Goal: Find specific page/section: Find specific page/section

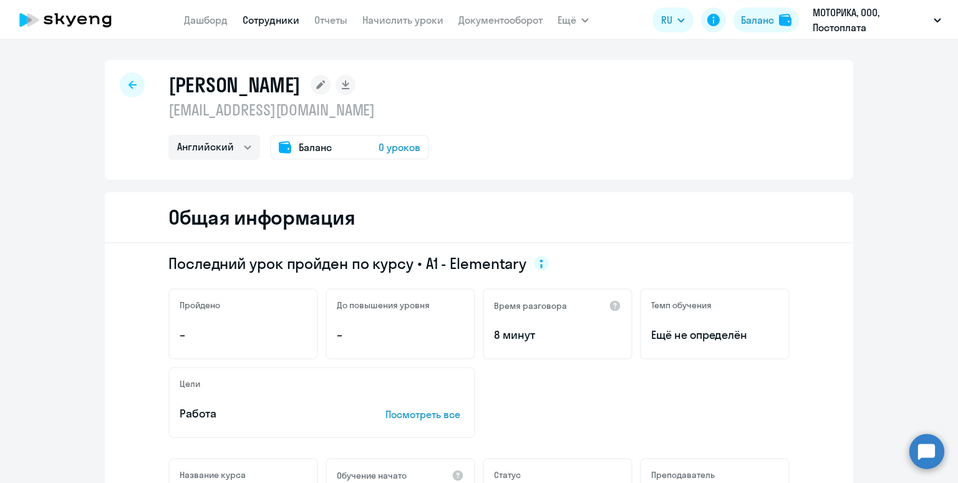
select select "english"
click at [261, 24] on link "Сотрудники" at bounding box center [271, 20] width 57 height 12
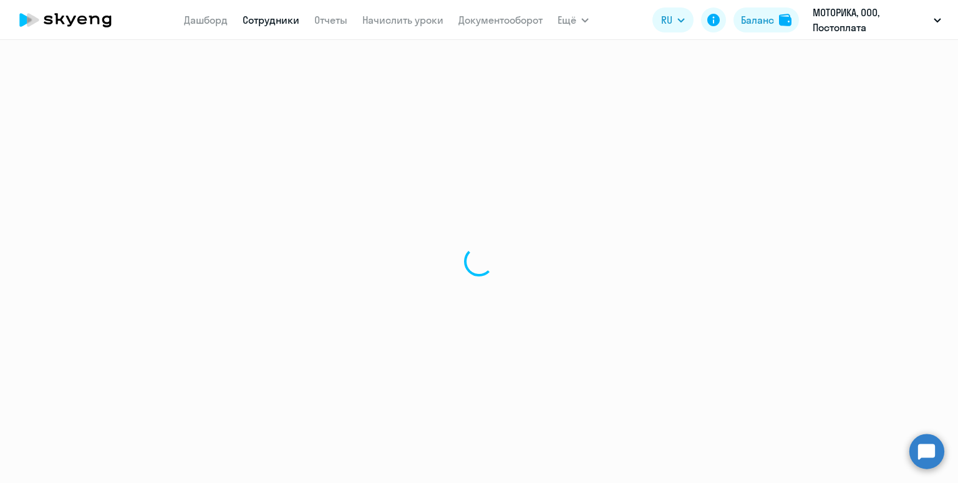
select select "30"
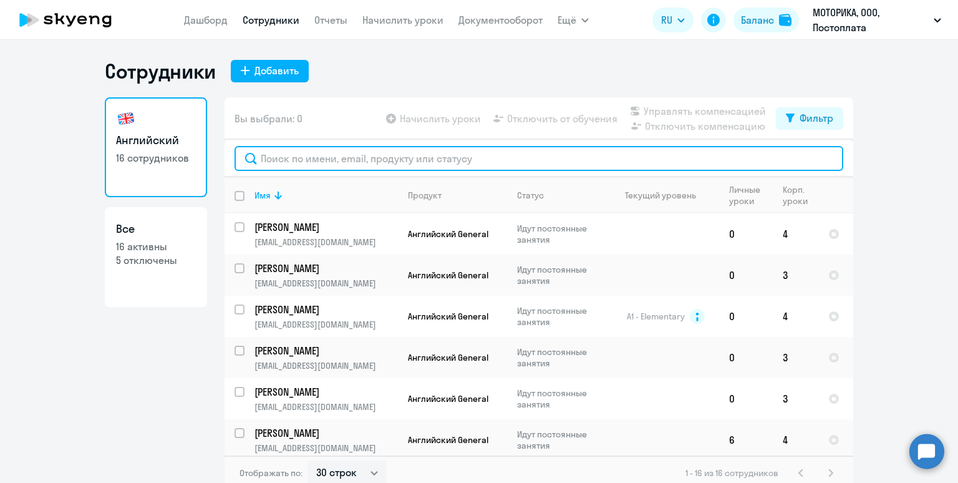
click at [361, 153] on input "text" at bounding box center [538, 158] width 609 height 25
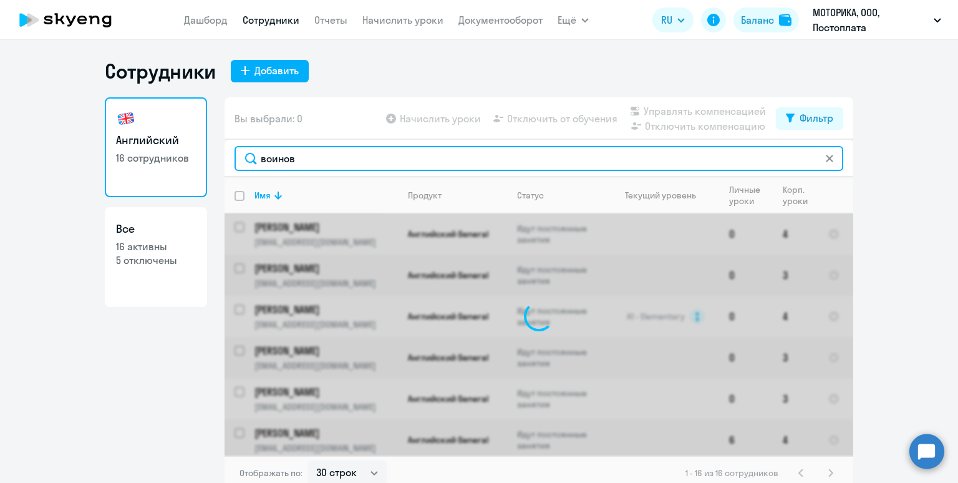
type input "[PERSON_NAME]"
